Goal: Transaction & Acquisition: Purchase product/service

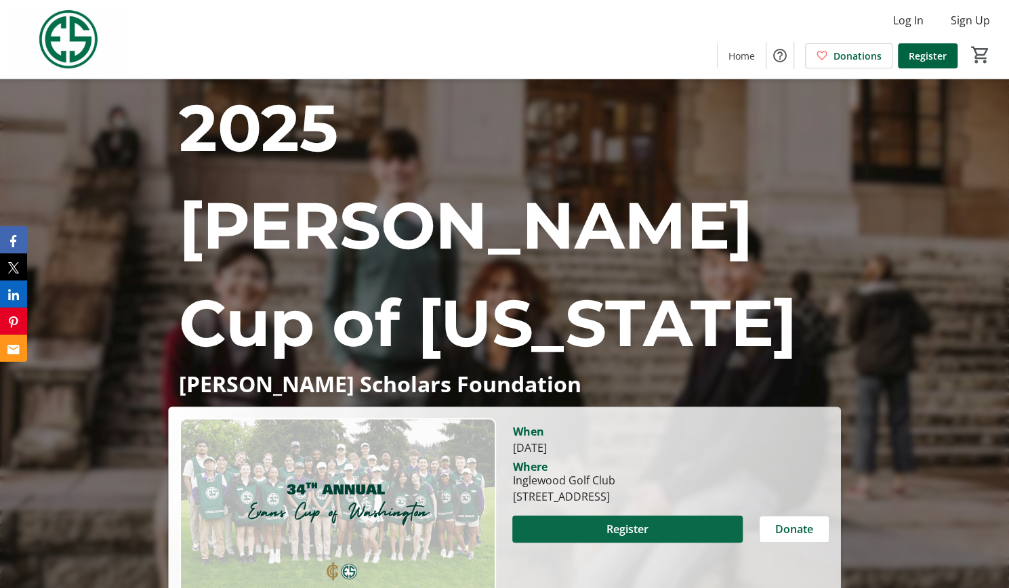
click at [587, 513] on span at bounding box center [627, 529] width 230 height 33
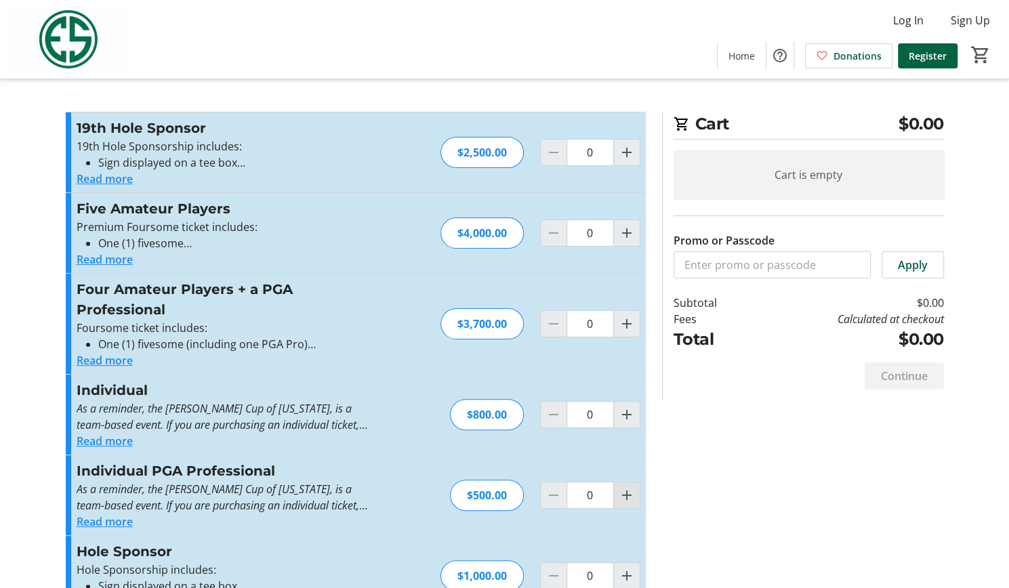
click at [628, 495] on mat-icon "Increment by one" at bounding box center [627, 495] width 16 height 16
type input "1"
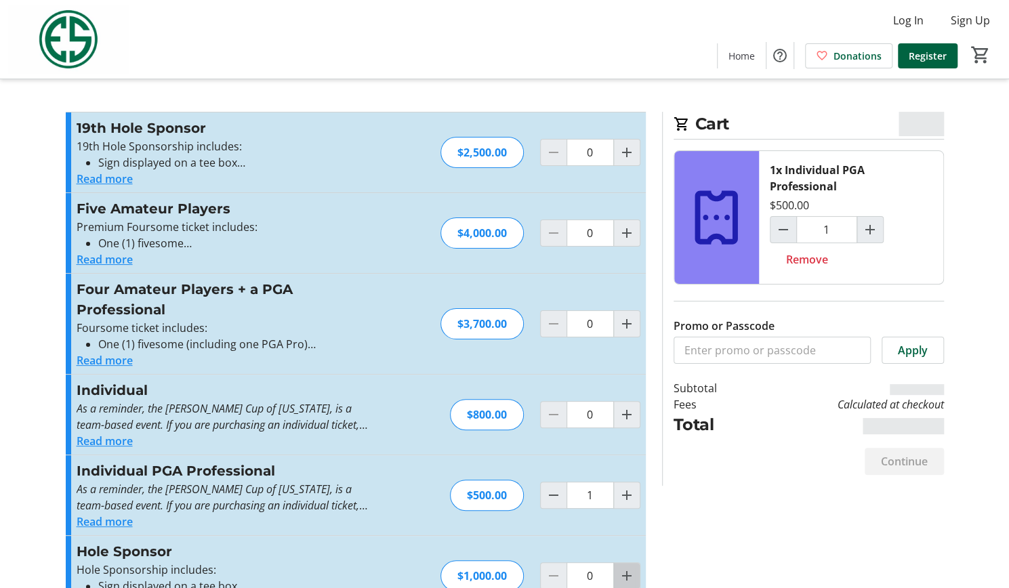
click at [624, 570] on mat-icon "Increment by one" at bounding box center [627, 576] width 16 height 16
type input "1"
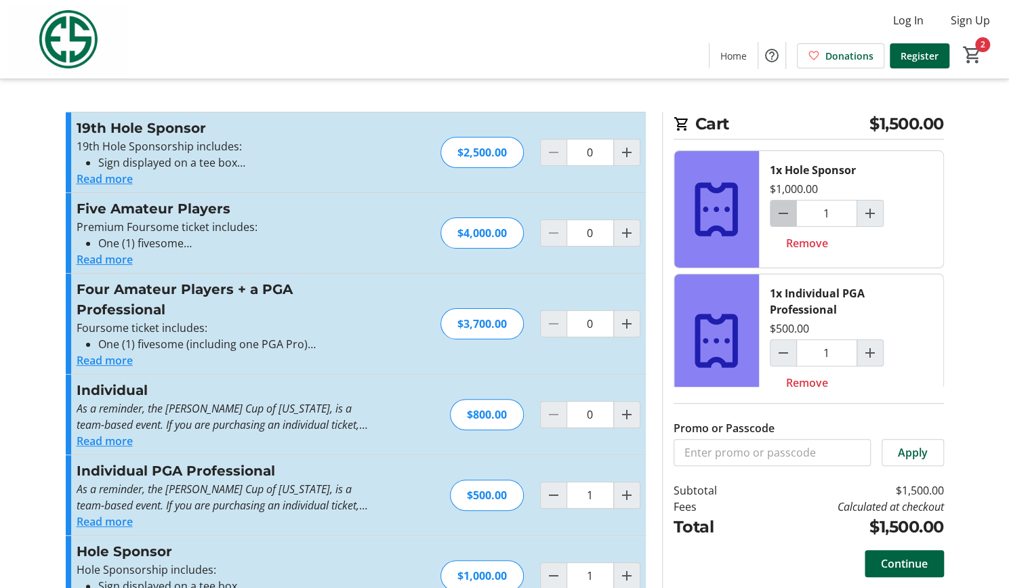
click at [782, 217] on mat-icon "Decrement by one" at bounding box center [783, 213] width 16 height 16
type input "0"
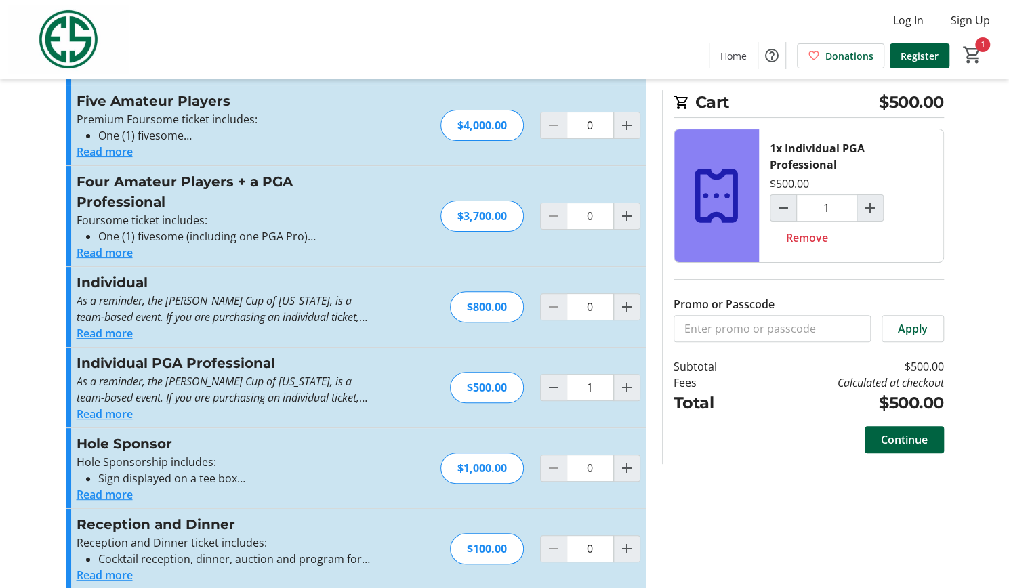
scroll to position [123, 0]
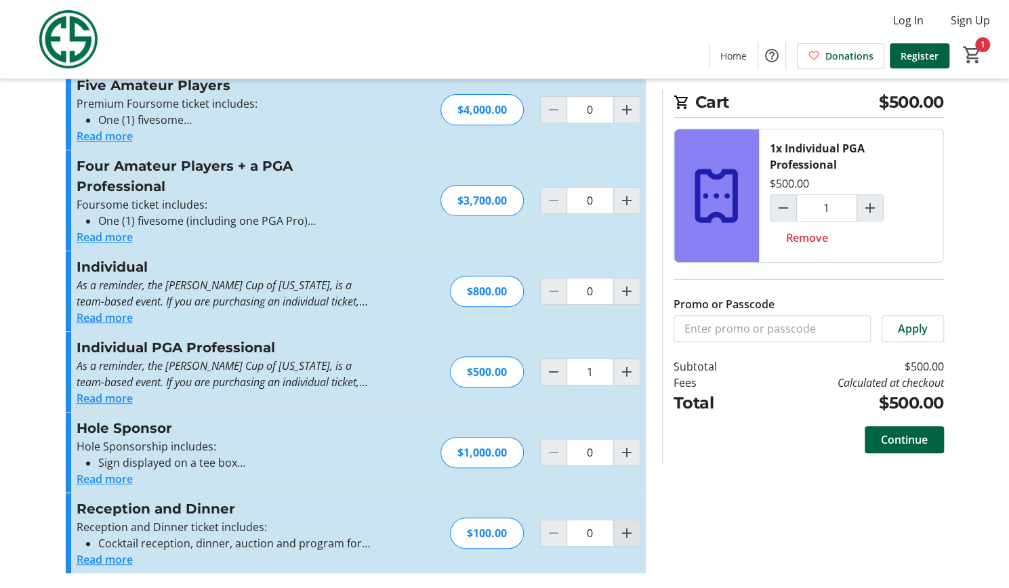
click at [625, 532] on mat-icon "Increment by one" at bounding box center [627, 533] width 16 height 16
type input "1"
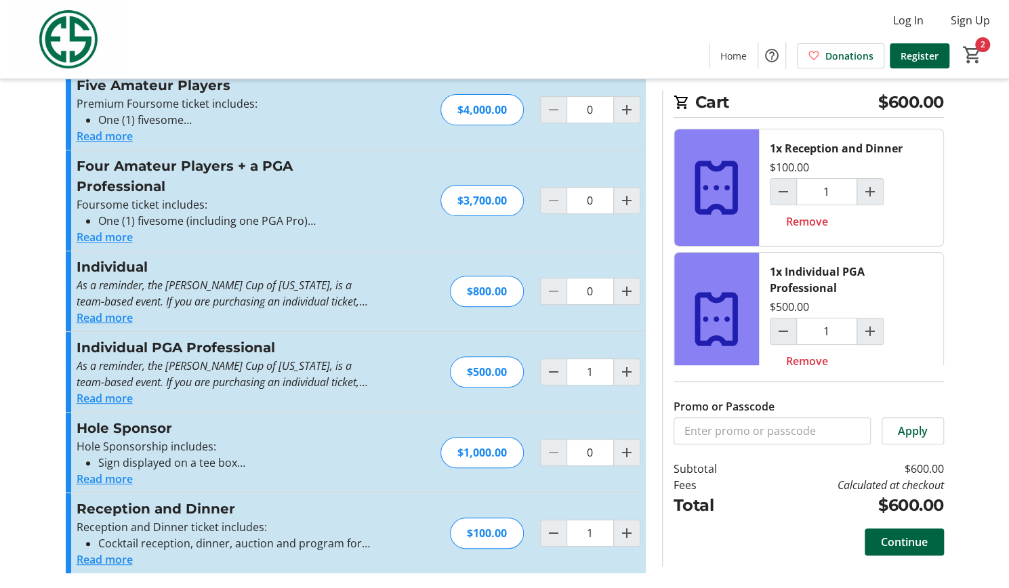
click at [85, 320] on button "Read more" at bounding box center [105, 318] width 56 height 16
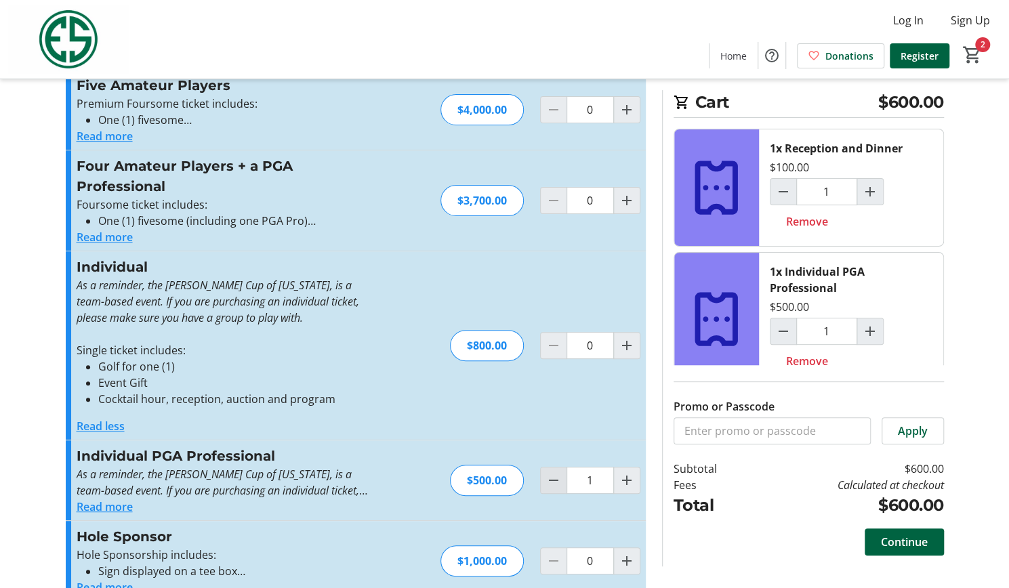
click at [556, 480] on mat-icon "Decrement by one" at bounding box center [553, 480] width 16 height 16
type input "0"
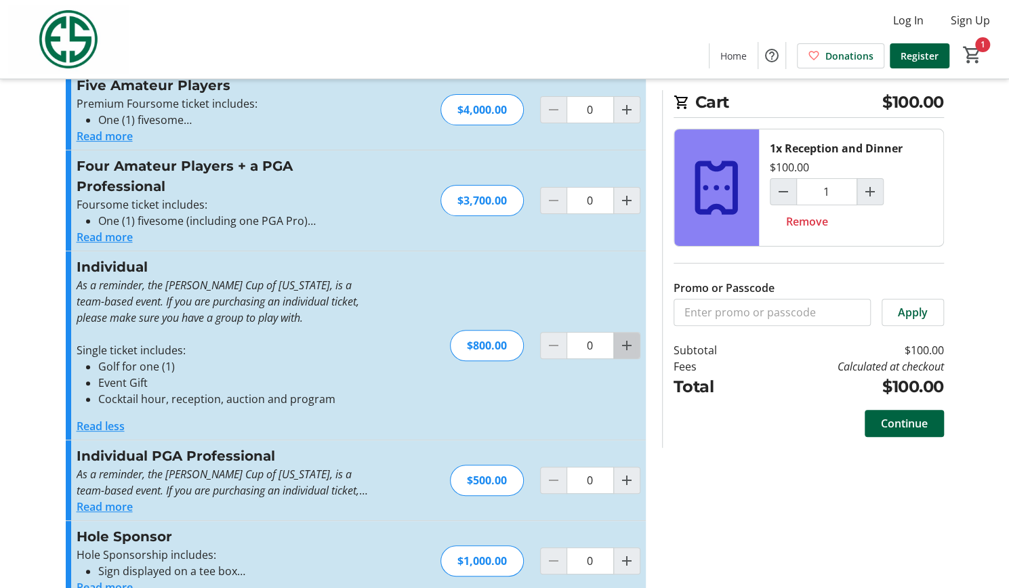
click at [622, 349] on mat-icon "Increment by one" at bounding box center [627, 345] width 16 height 16
type input "1"
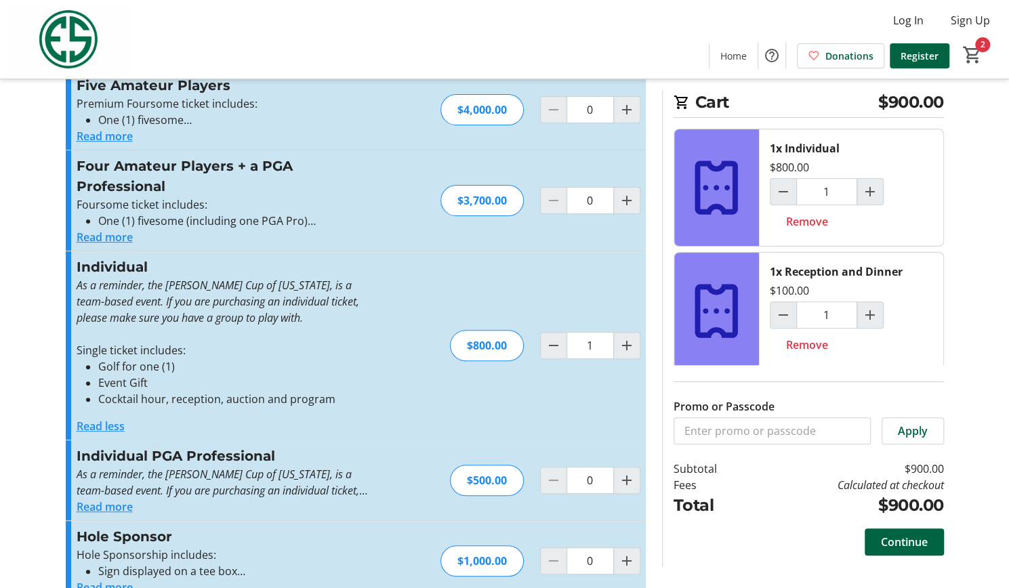
scroll to position [232, 0]
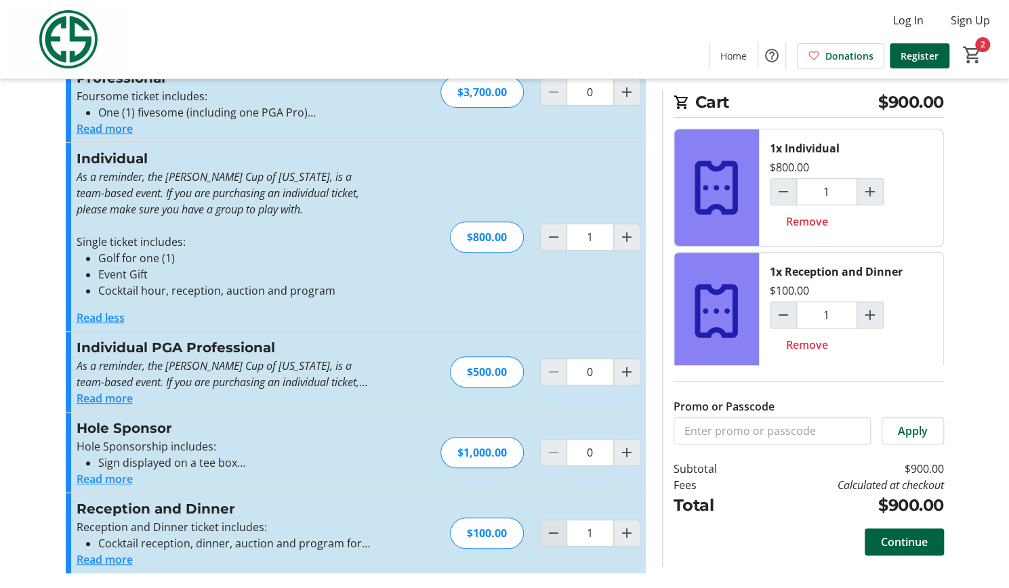
click at [554, 530] on mat-icon "Decrement by one" at bounding box center [553, 533] width 16 height 16
type input "0"
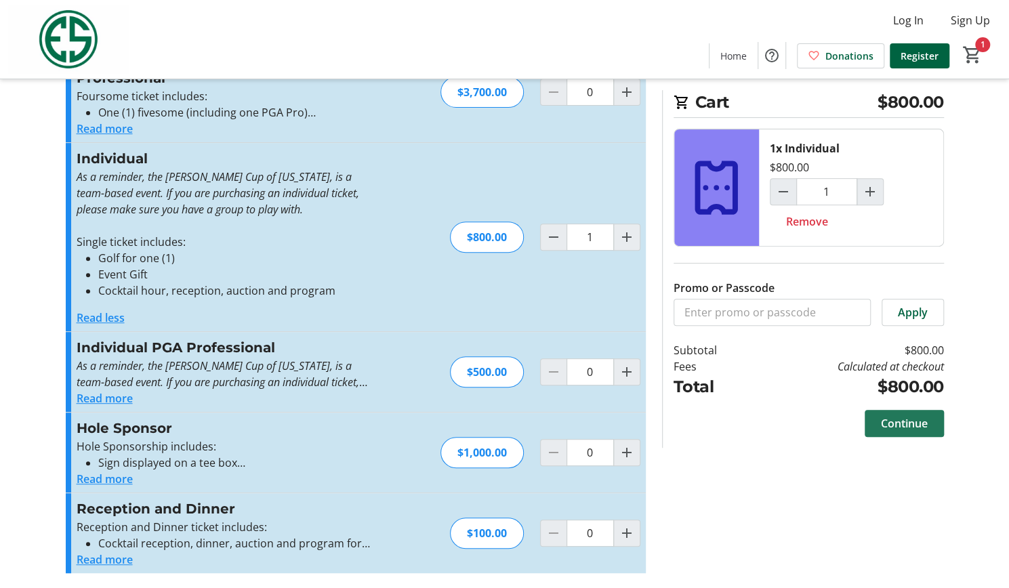
click at [903, 423] on span "Continue" at bounding box center [904, 423] width 47 height 16
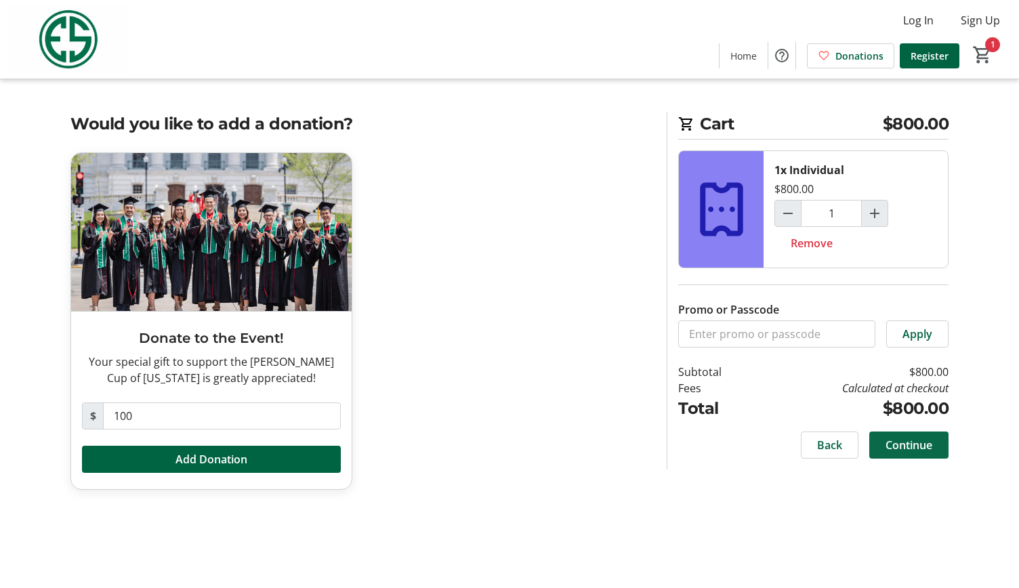
click at [899, 442] on span "Continue" at bounding box center [908, 445] width 47 height 16
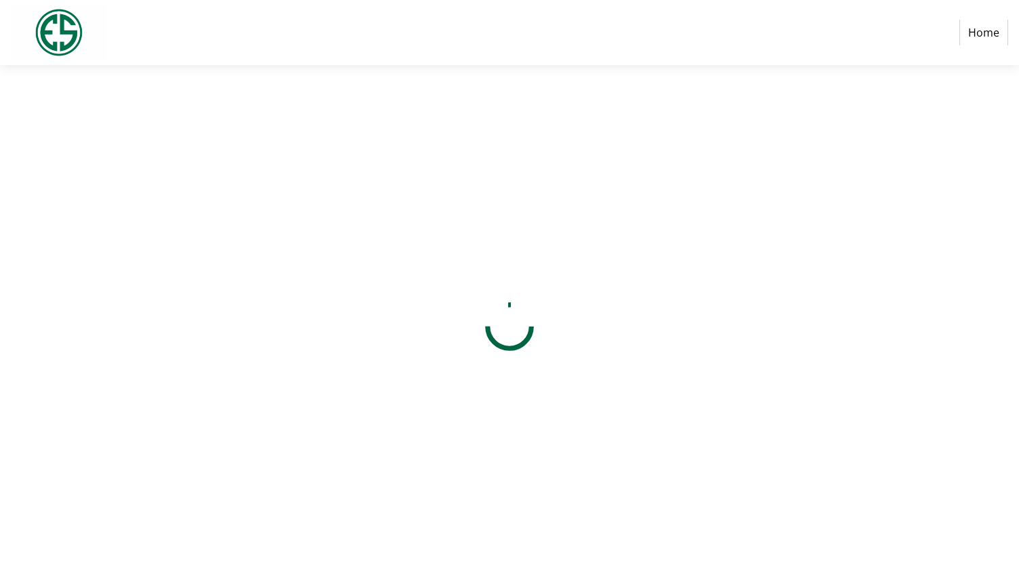
select select "US"
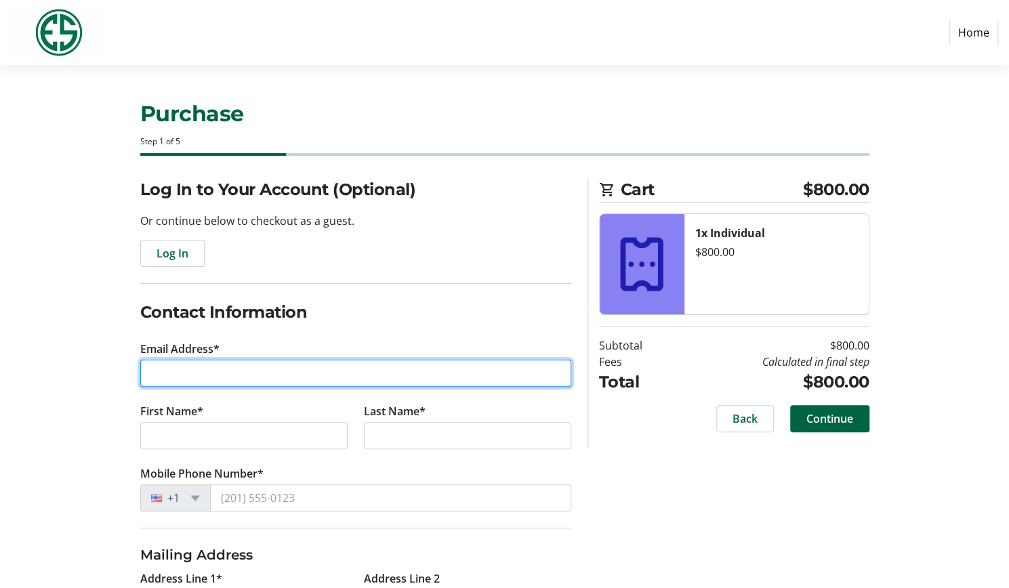
click at [172, 362] on input "Email Address*" at bounding box center [355, 373] width 431 height 27
type input "[EMAIL_ADDRESS][DOMAIN_NAME]"
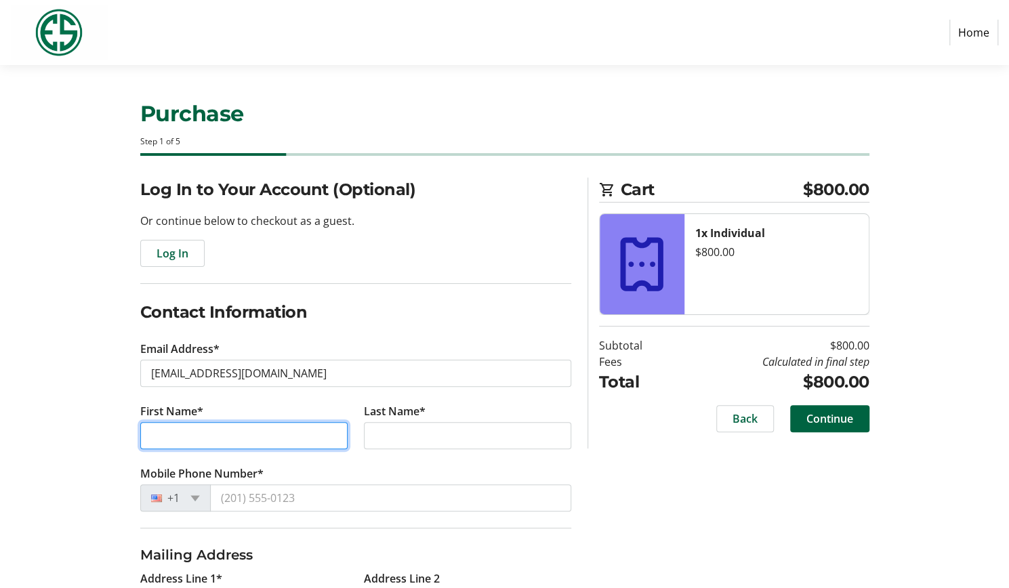
type input "[PERSON_NAME]"
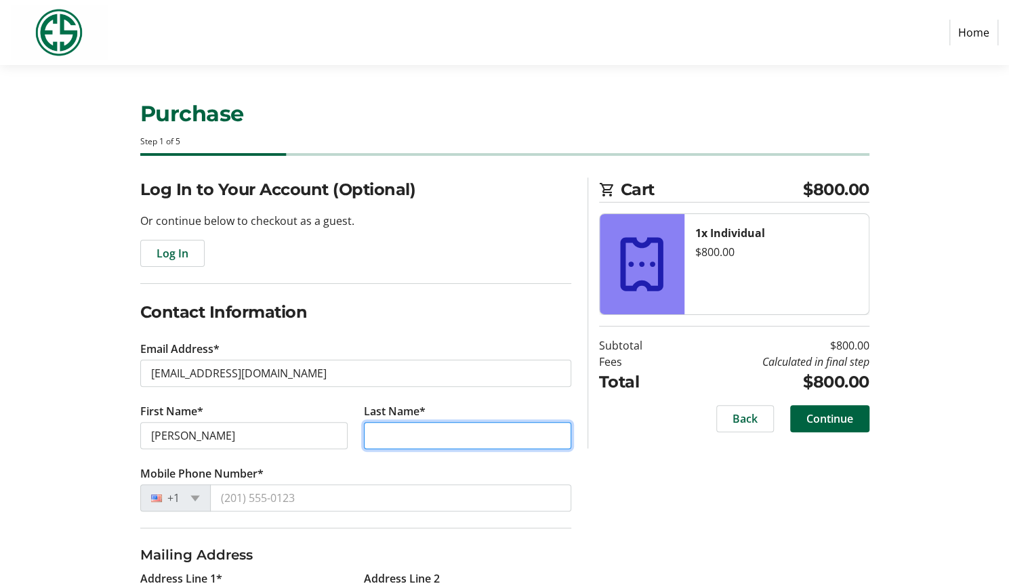
type input "[PERSON_NAME]"
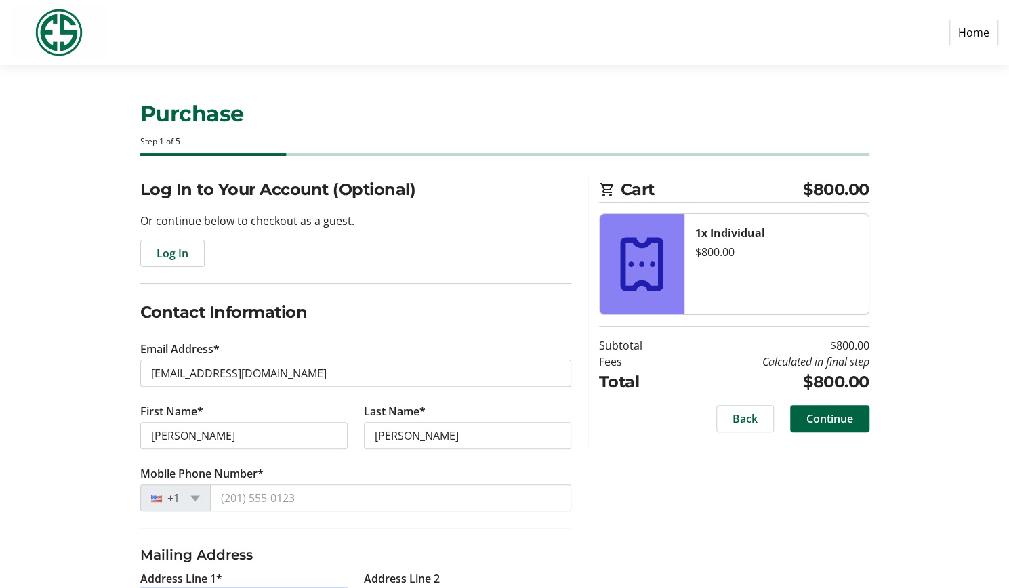
type input "[STREET_ADDRESS]"
type input "[GEOGRAPHIC_DATA]"
select select "WA"
type input "98121-1258"
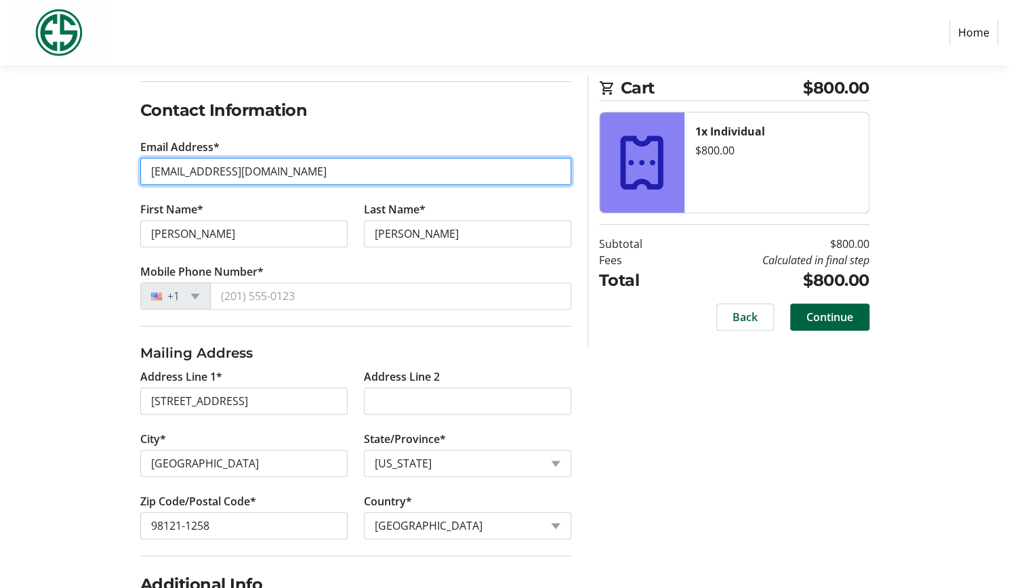
scroll to position [203, 0]
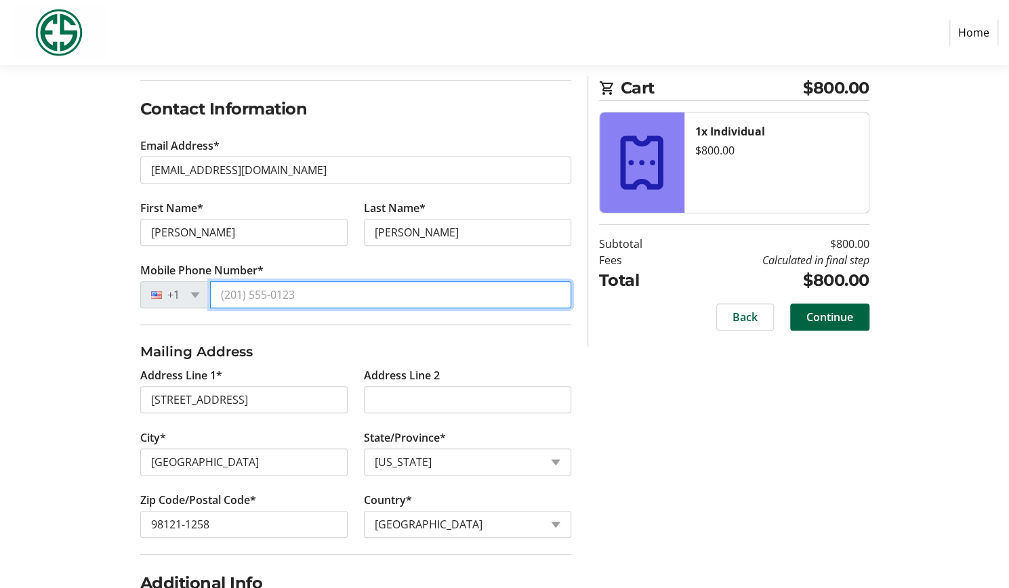
click at [332, 297] on input "Mobile Phone Number*" at bounding box center [390, 294] width 361 height 27
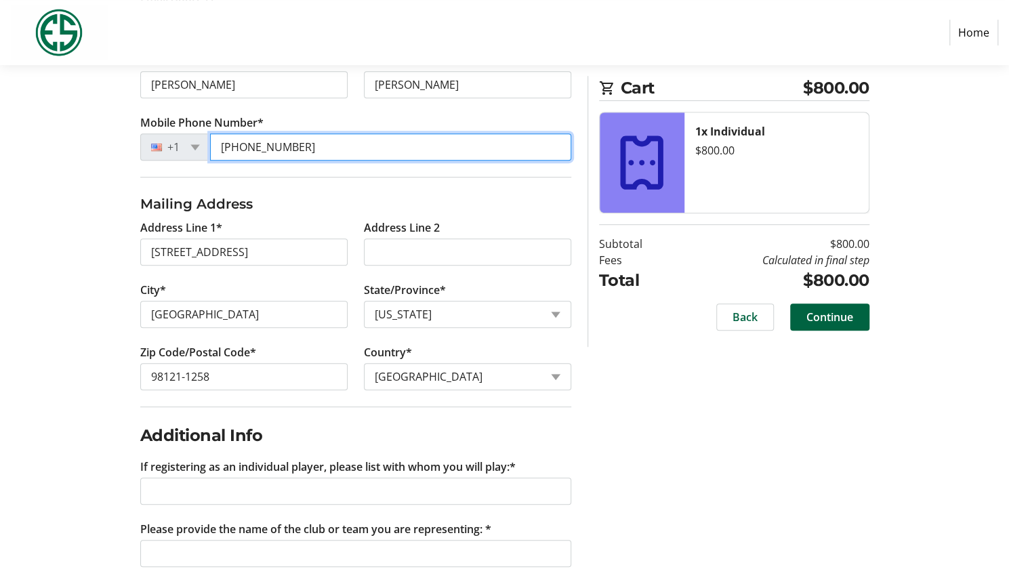
scroll to position [358, 0]
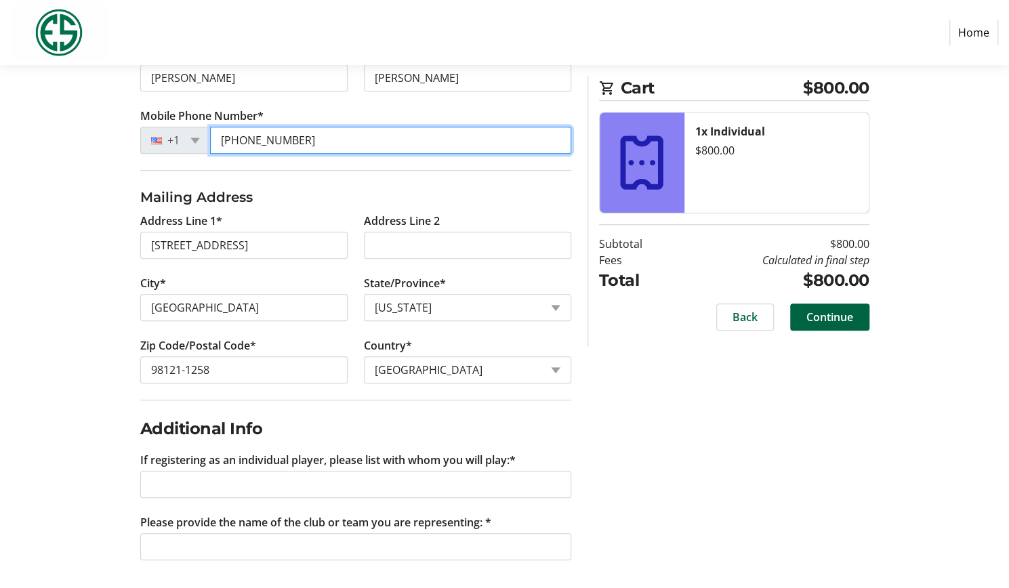
type input "[PHONE_NUMBER]"
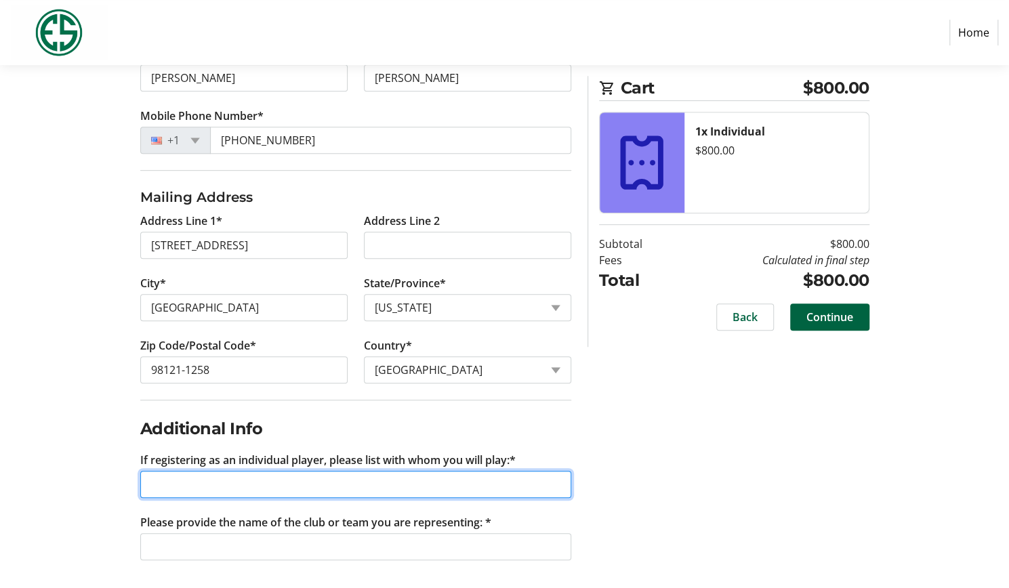
click at [168, 482] on input "If registering as an individual player, please list with whom you will play:*" at bounding box center [355, 484] width 431 height 27
type input "[PERSON_NAME]"
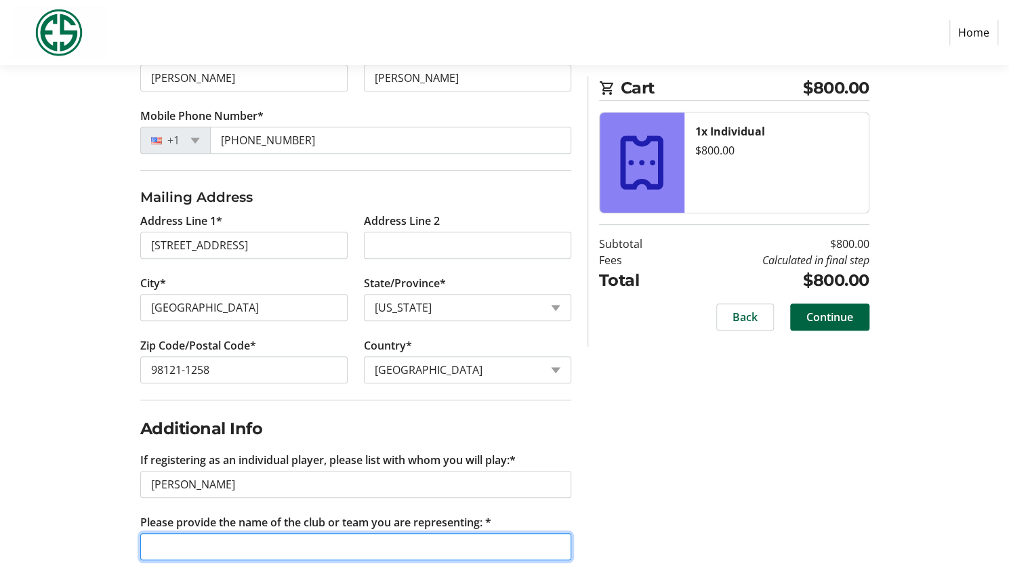
click at [192, 541] on input "Please provide the name of the club or team you are representing: *" at bounding box center [355, 546] width 431 height 27
type input "Broadmoor Golf Club"
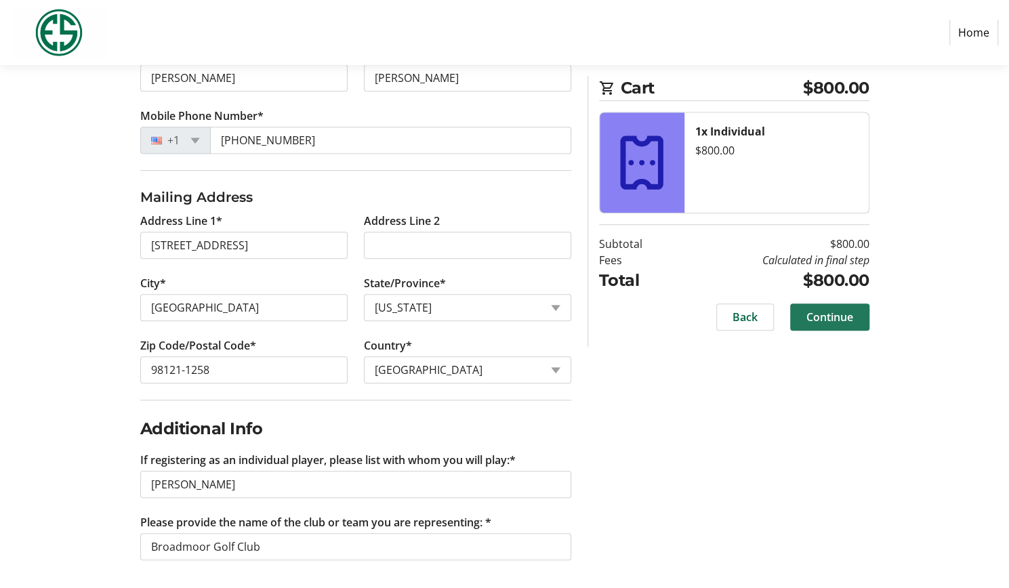
click at [827, 311] on span "Continue" at bounding box center [829, 317] width 47 height 16
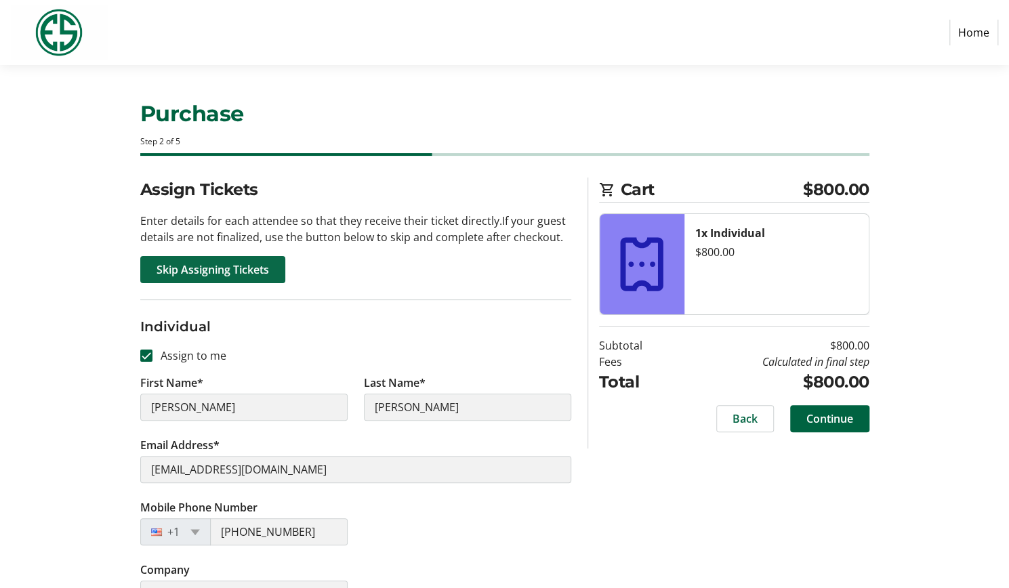
click at [188, 276] on span "Skip Assigning Tickets" at bounding box center [212, 270] width 112 height 16
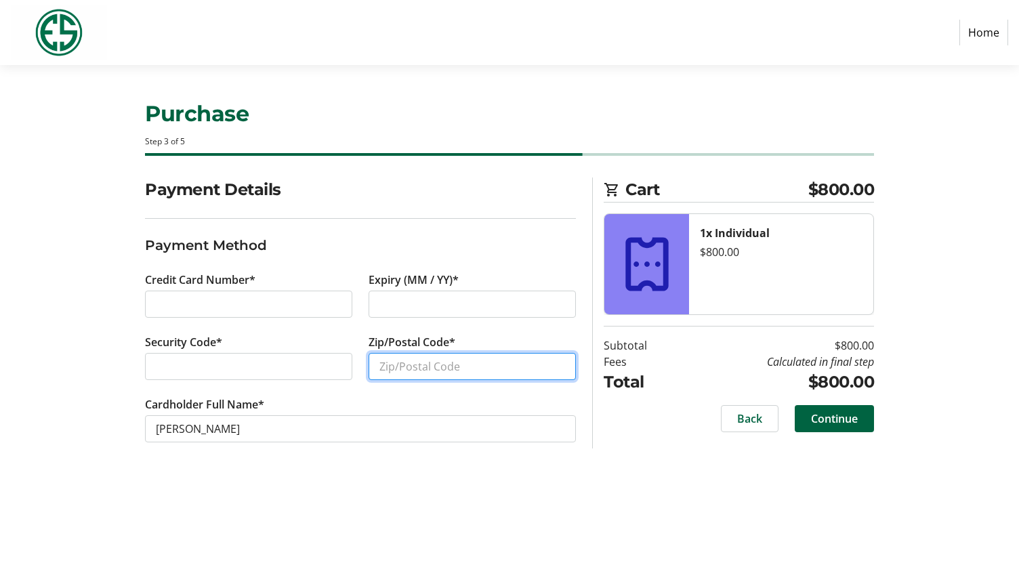
click at [383, 369] on input "Zip/Postal Code*" at bounding box center [472, 366] width 207 height 27
type input "98121"
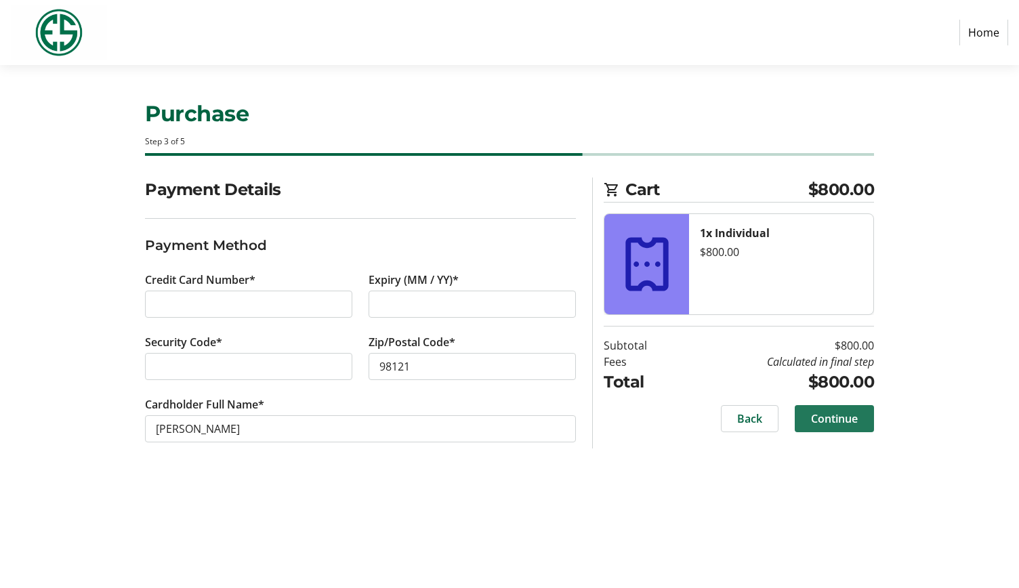
click at [827, 417] on span "Continue" at bounding box center [834, 419] width 47 height 16
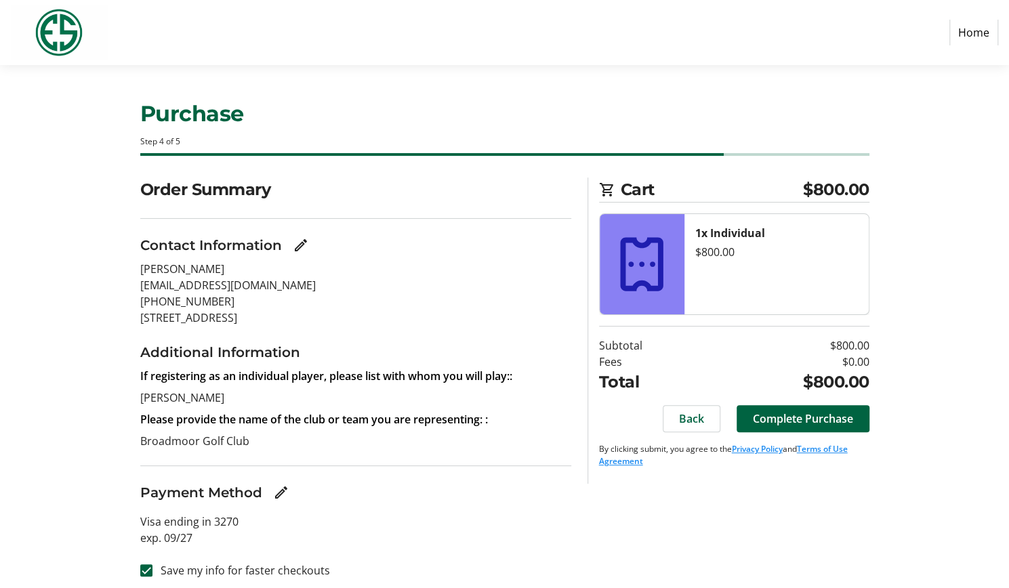
scroll to position [6, 0]
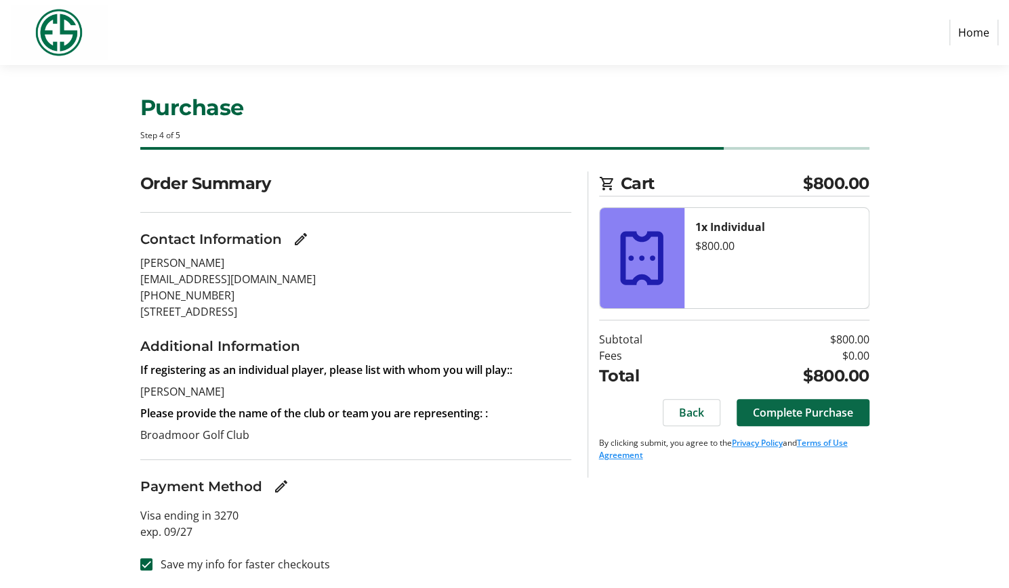
click at [780, 411] on span "Complete Purchase" at bounding box center [803, 412] width 100 height 16
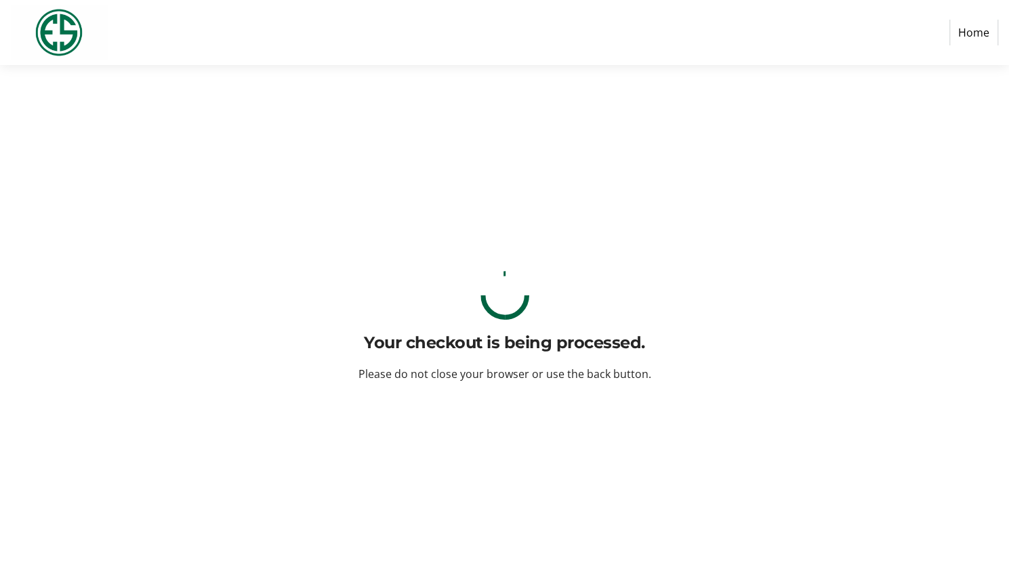
scroll to position [0, 0]
